Goal: Use online tool/utility: Utilize a website feature to perform a specific function

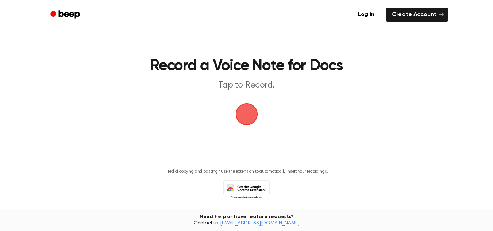
click at [248, 113] on span "button" at bounding box center [247, 114] width 22 height 22
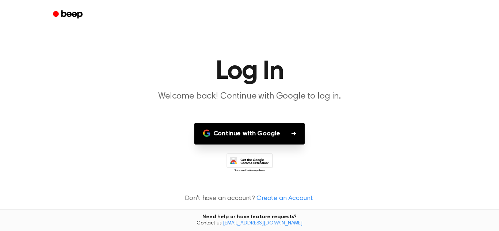
click at [254, 137] on button "Continue with Google" at bounding box center [249, 134] width 111 height 22
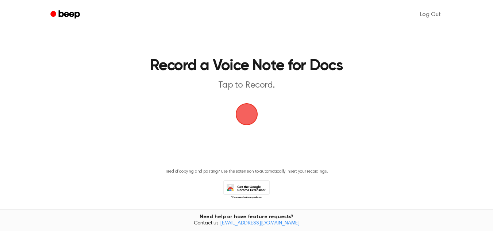
click at [259, 122] on main "Record a Voice Note for Docs Tap to Record. Tired of copying and pasting? Use t…" at bounding box center [246, 110] width 493 height 221
click at [251, 121] on span "button" at bounding box center [247, 114] width 22 height 22
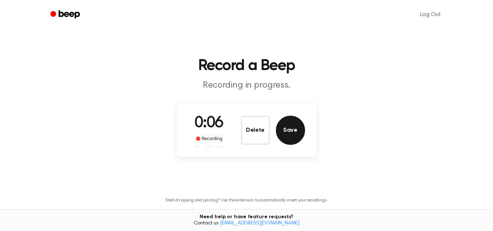
click at [293, 131] on button "Save" at bounding box center [290, 130] width 29 height 29
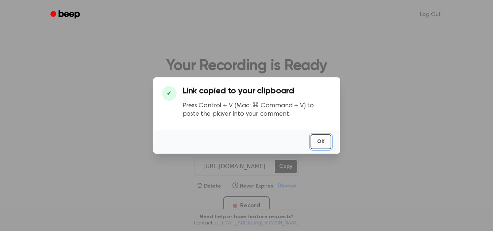
click at [321, 143] on button "OK" at bounding box center [321, 141] width 21 height 15
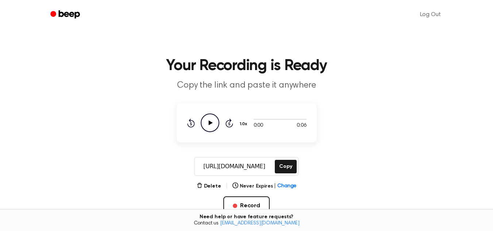
click at [208, 124] on icon "Play Audio" at bounding box center [210, 123] width 19 height 19
click at [208, 122] on icon "Play Audio" at bounding box center [210, 123] width 19 height 19
